Goal: Task Accomplishment & Management: Manage account settings

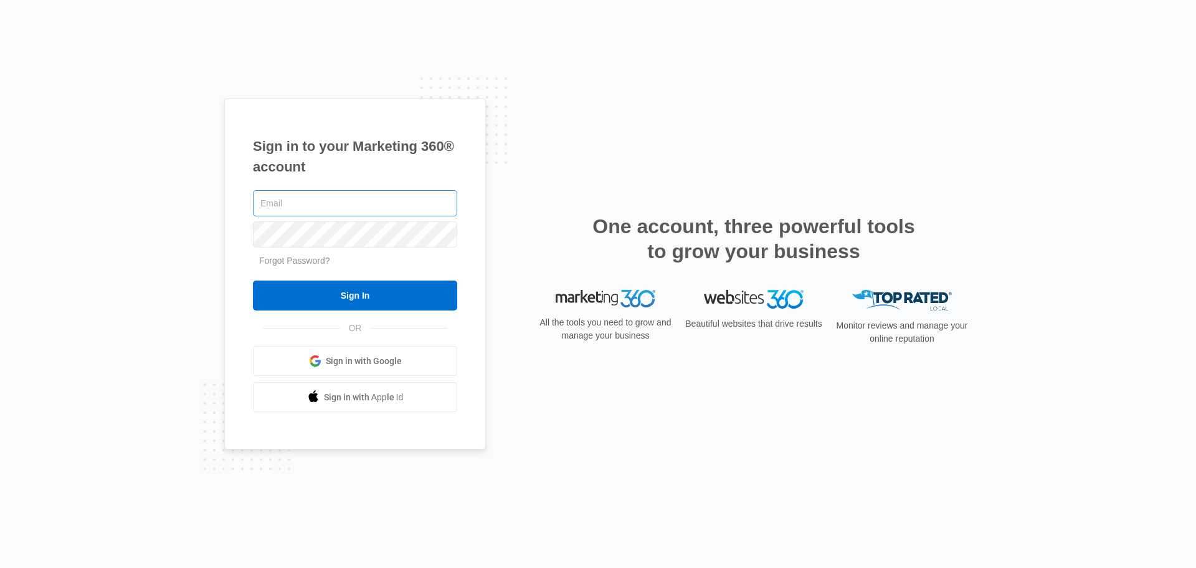
click at [291, 205] on input "text" at bounding box center [355, 203] width 204 height 26
type input "[PERSON_NAME][EMAIL_ADDRESS][DOMAIN_NAME]"
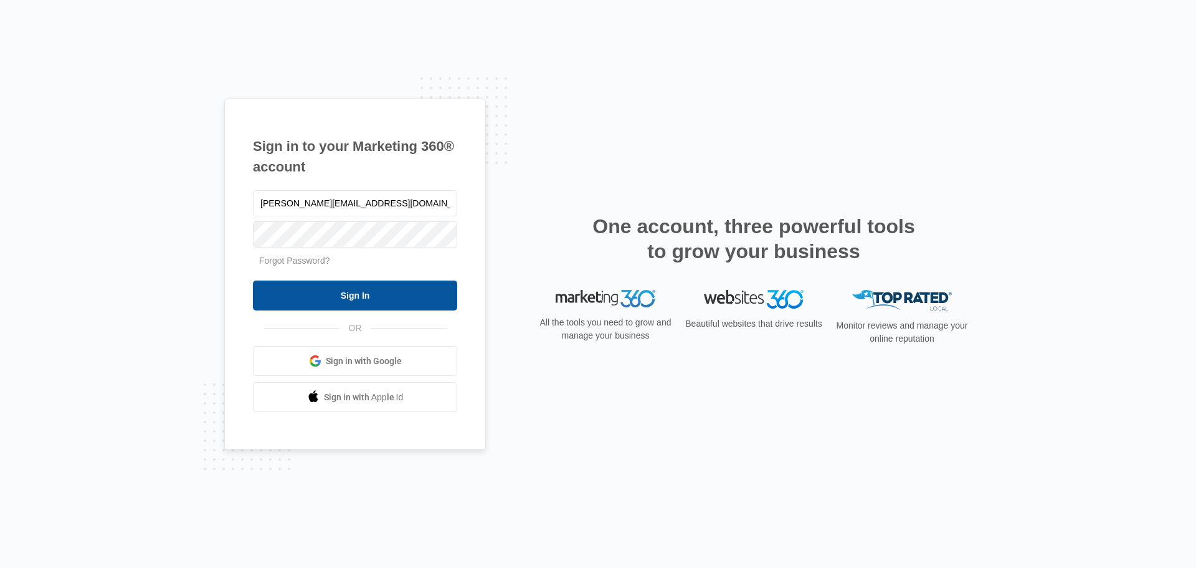
click at [399, 294] on input "Sign In" at bounding box center [355, 295] width 204 height 30
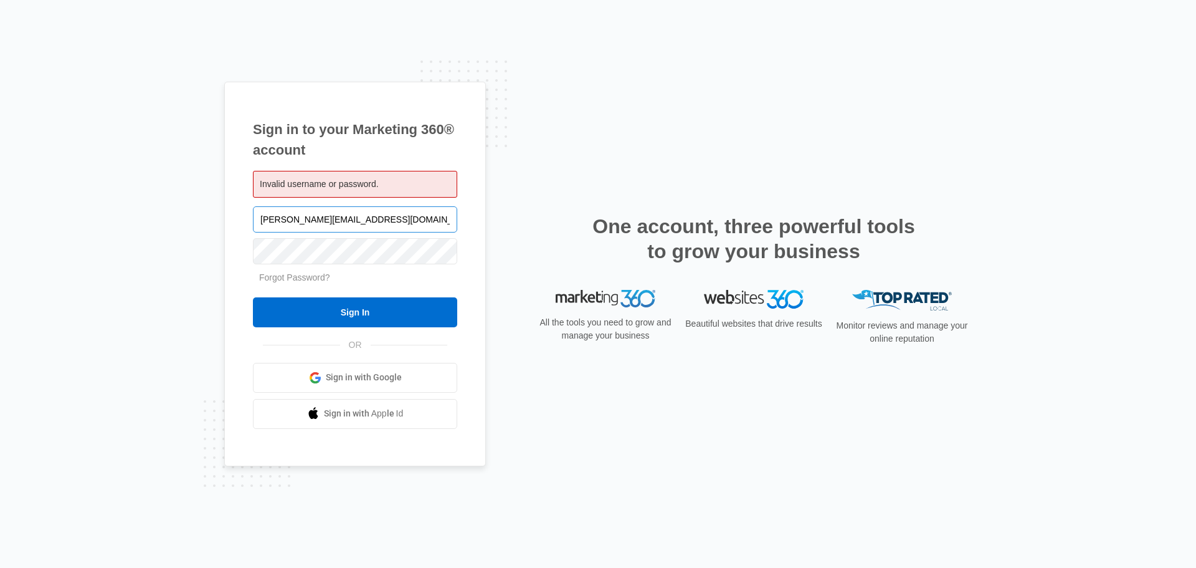
click at [261, 217] on input "[PERSON_NAME][EMAIL_ADDRESS][DOMAIN_NAME]" at bounding box center [355, 219] width 204 height 26
drag, startPoint x: 391, startPoint y: 214, endPoint x: 289, endPoint y: 214, distance: 101.5
click at [289, 214] on input "[PERSON_NAME][EMAIL_ADDRESS][DOMAIN_NAME]" at bounding box center [355, 219] width 204 height 26
type input "olivia@kibastudioswnc.com"
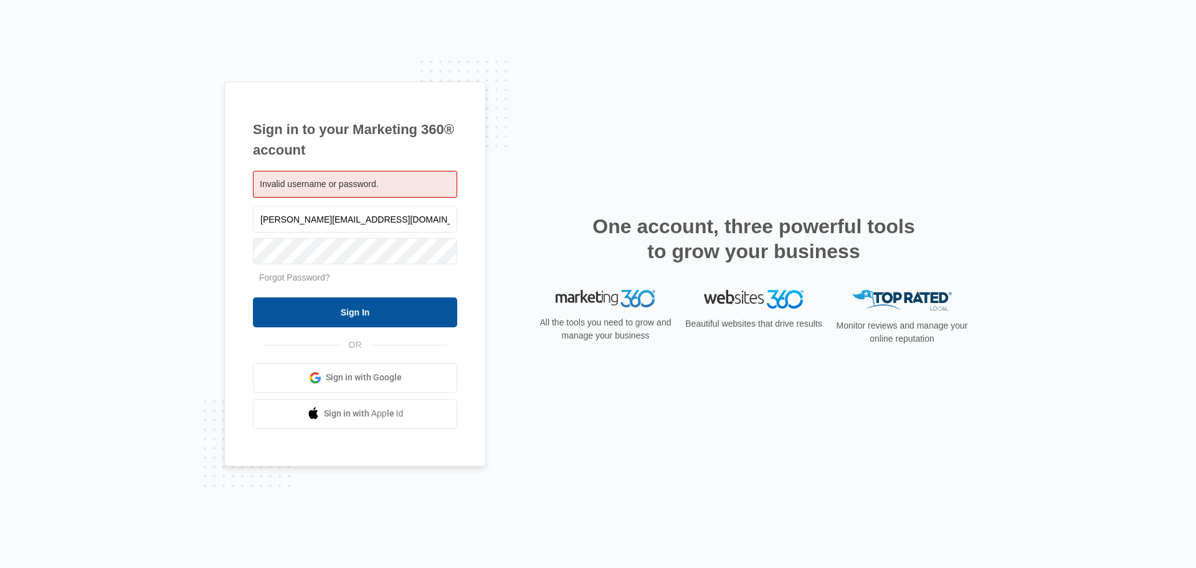
click at [334, 305] on input "Sign In" at bounding box center [355, 312] width 204 height 30
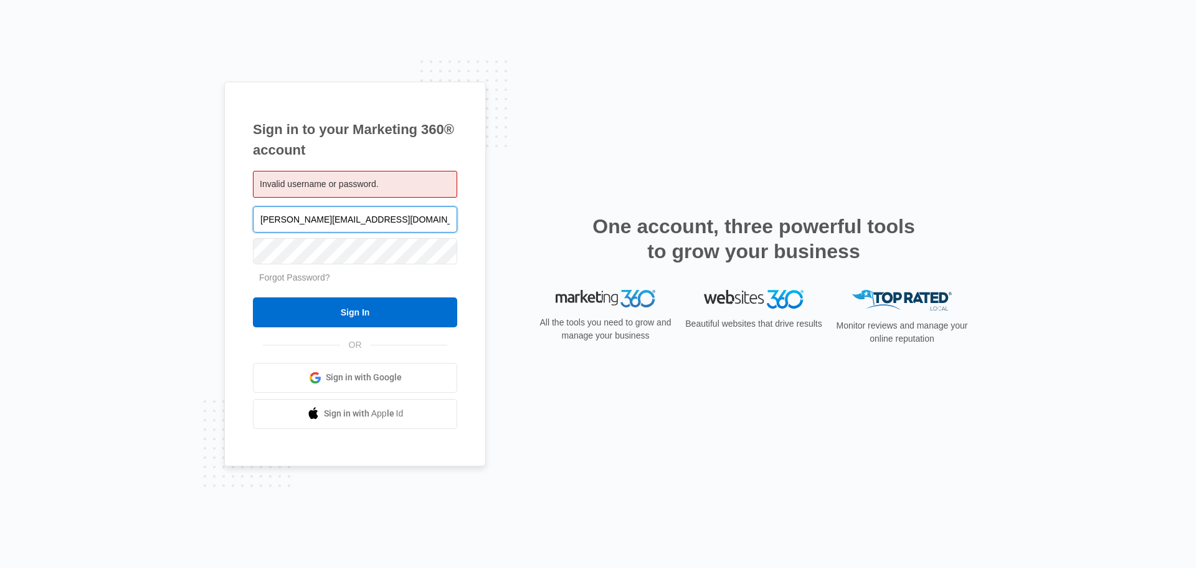
drag, startPoint x: 291, startPoint y: 216, endPoint x: 421, endPoint y: 216, distance: 130.2
click at [421, 216] on input "olivia@kibastudioswnc.com" at bounding box center [355, 219] width 204 height 26
type input "[PERSON_NAME][EMAIL_ADDRESS][DOMAIN_NAME]"
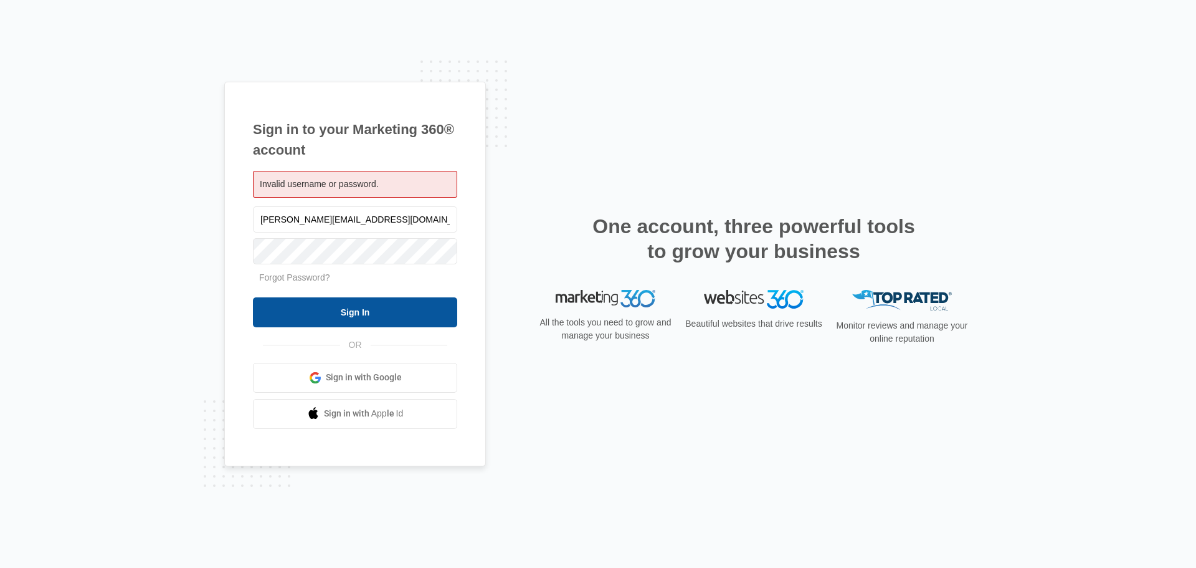
click at [388, 317] on input "Sign In" at bounding box center [355, 312] width 204 height 30
click at [356, 311] on input "Sign In" at bounding box center [355, 312] width 204 height 30
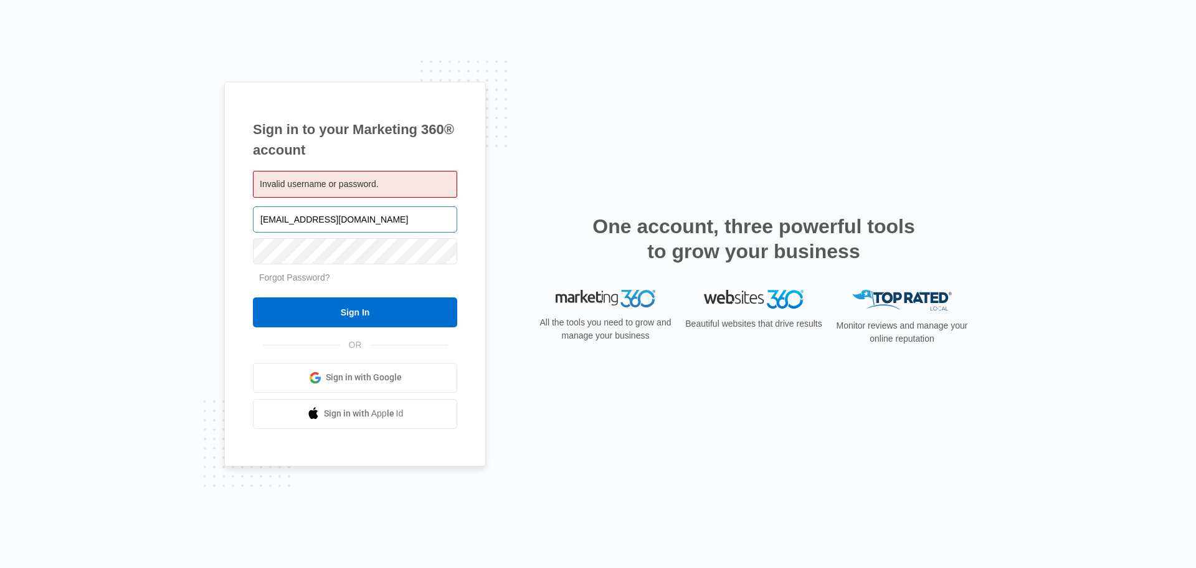
type input "[PERSON_NAME][EMAIL_ADDRESS][DOMAIN_NAME]"
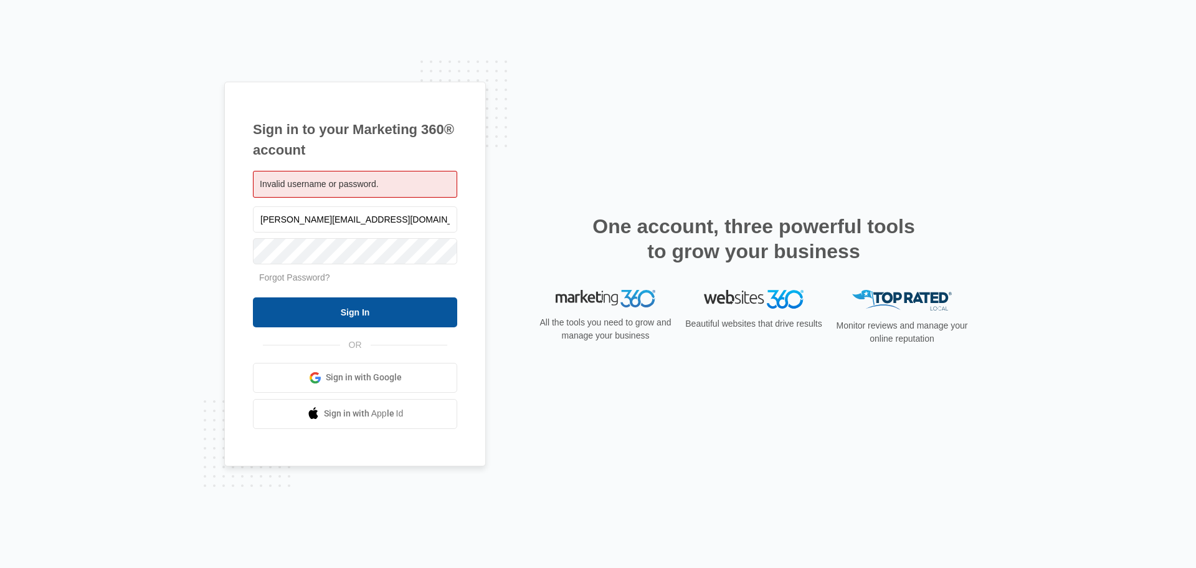
click at [354, 310] on input "Sign In" at bounding box center [355, 312] width 204 height 30
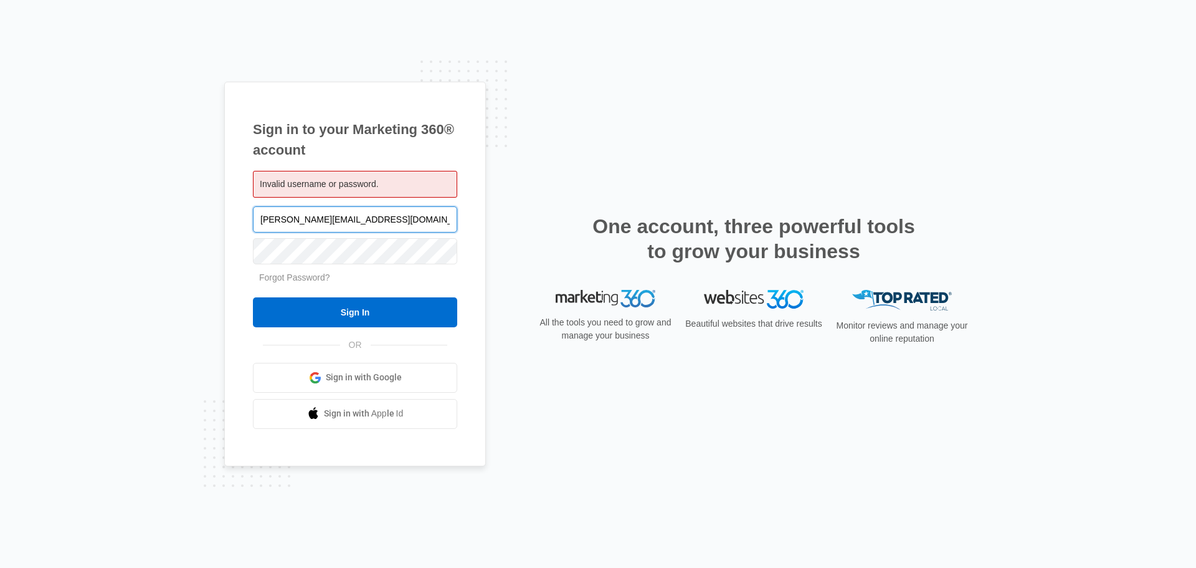
drag, startPoint x: 289, startPoint y: 216, endPoint x: 506, endPoint y: 226, distance: 217.6
click at [505, 226] on div "Sign in to your Marketing 360® account Invalid username or password. olivia@car…" at bounding box center [598, 284] width 748 height 404
type input "olivia@kibastudioswnc.com"
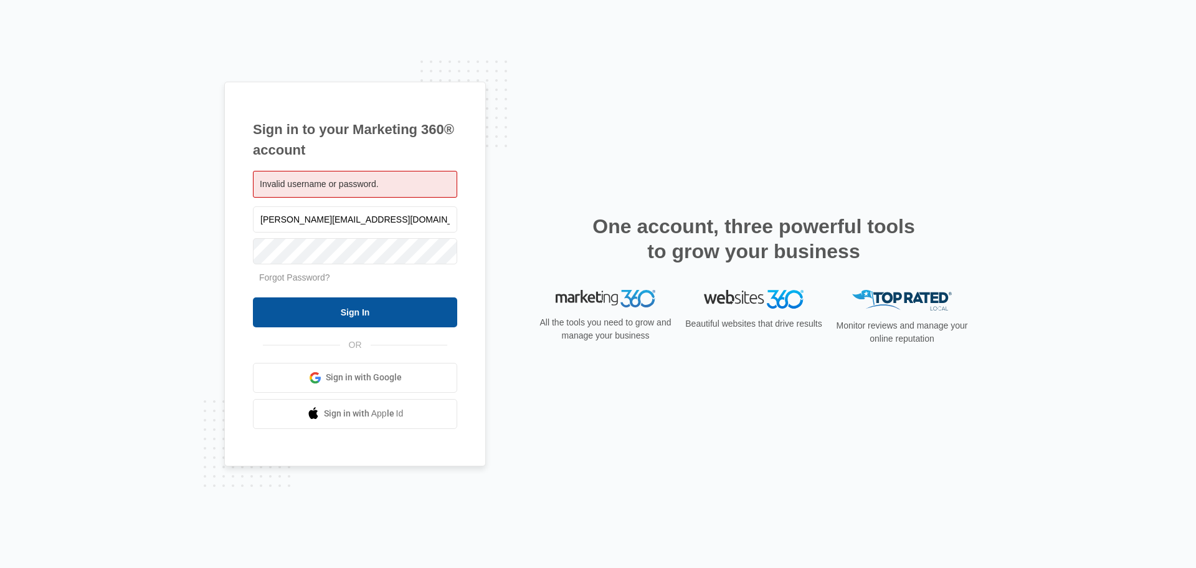
click at [376, 315] on input "Sign In" at bounding box center [355, 312] width 204 height 30
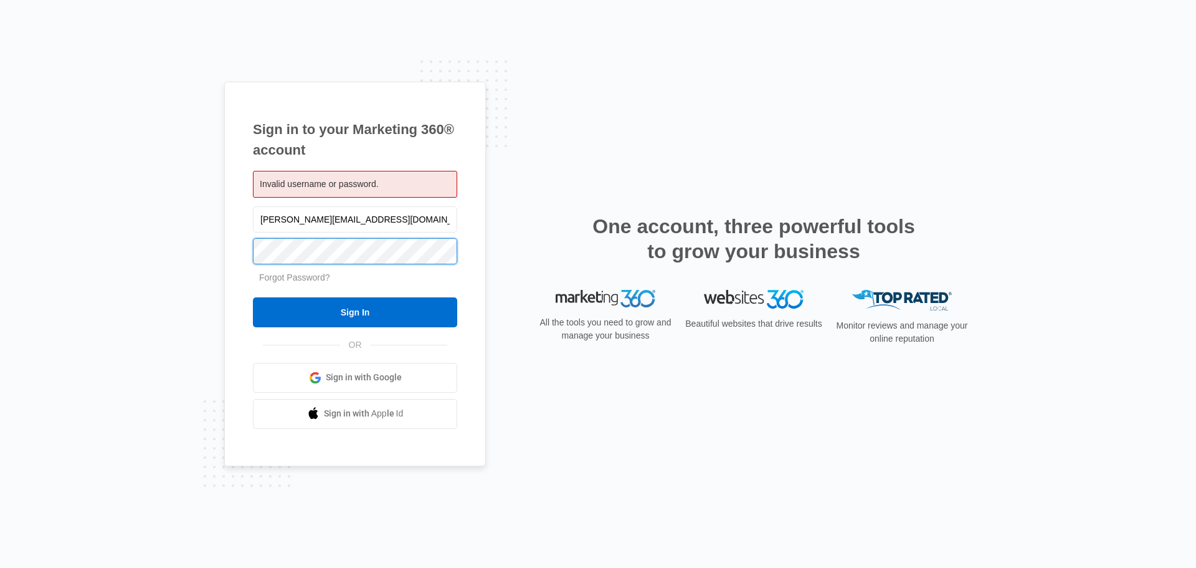
click at [199, 245] on div "Sign in to your Marketing 360® account Invalid username or password. olivia@kib…" at bounding box center [598, 284] width 1196 height 568
drag, startPoint x: 376, startPoint y: 222, endPoint x: 292, endPoint y: 214, distance: 84.5
click at [292, 214] on input "olivia@kibastudioswnc.com" at bounding box center [355, 219] width 204 height 26
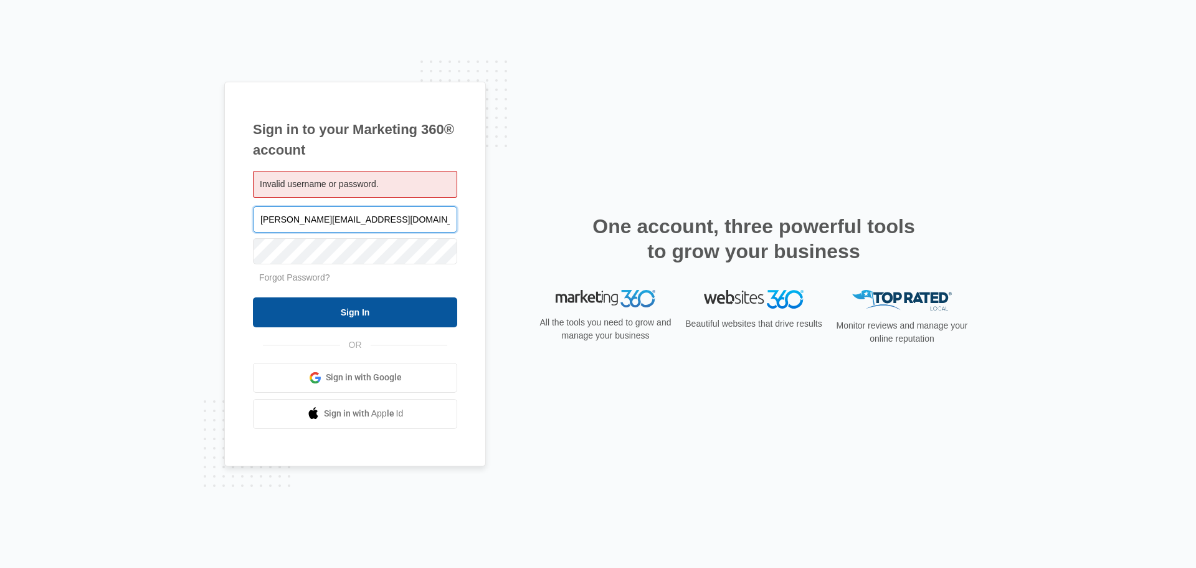
type input "olivia@carpetoneasheville.com"
click at [356, 311] on input "Sign In" at bounding box center [355, 312] width 204 height 30
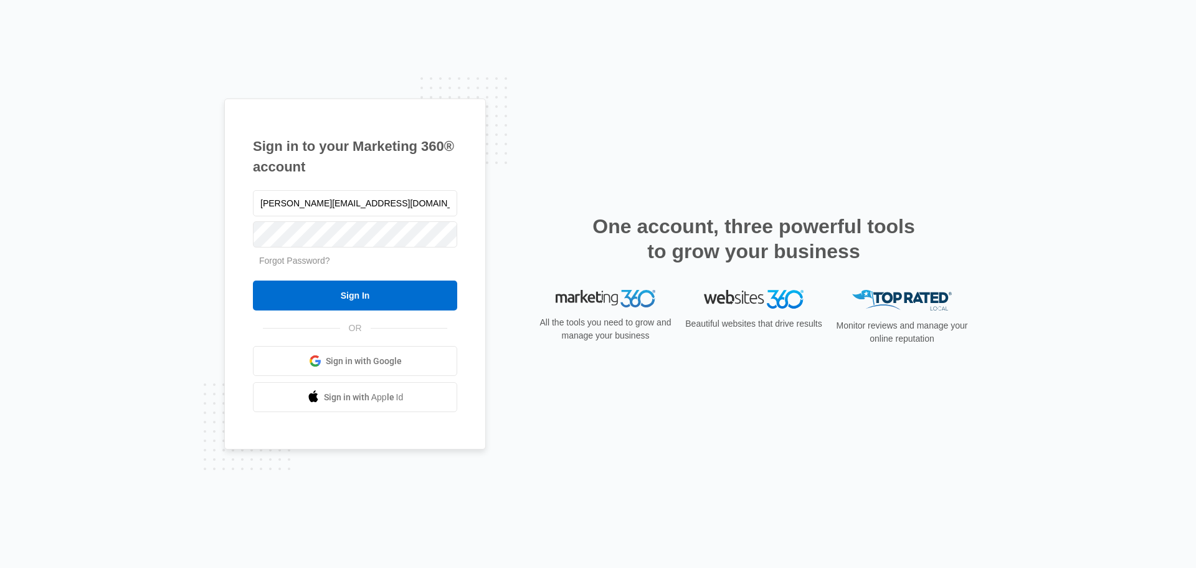
type input "olivia@carpetoneasheville.com"
click at [326, 292] on input "Sign In" at bounding box center [355, 295] width 204 height 30
type input "olivia@carpetoneasheville.com"
click at [253, 280] on input "Sign In" at bounding box center [355, 295] width 204 height 30
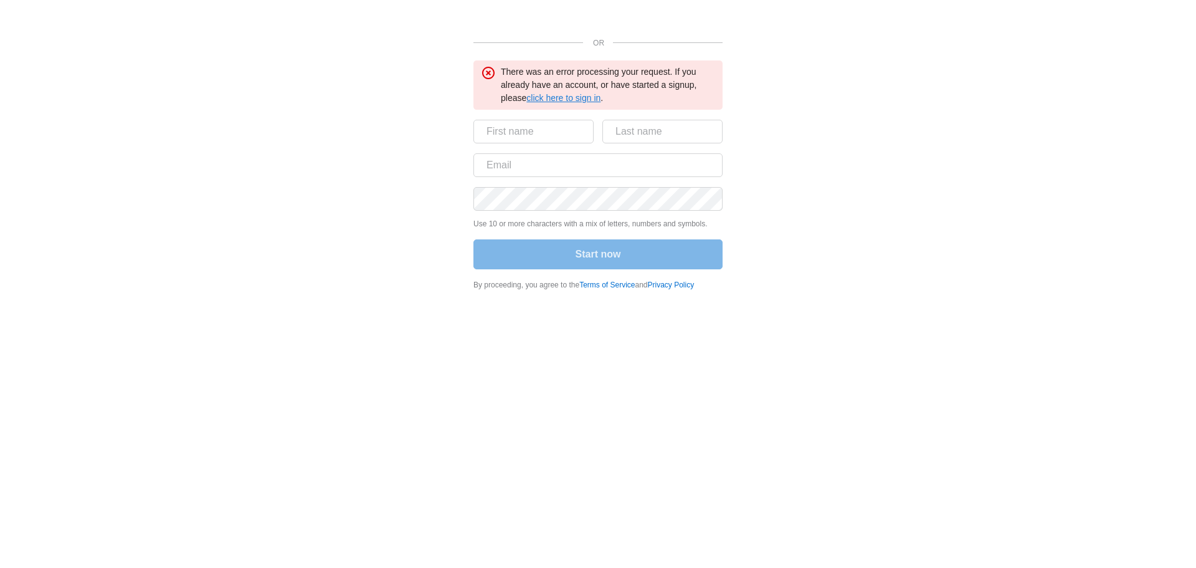
click at [574, 100] on link "click here to sign in" at bounding box center [563, 98] width 74 height 10
